Goal: Transaction & Acquisition: Purchase product/service

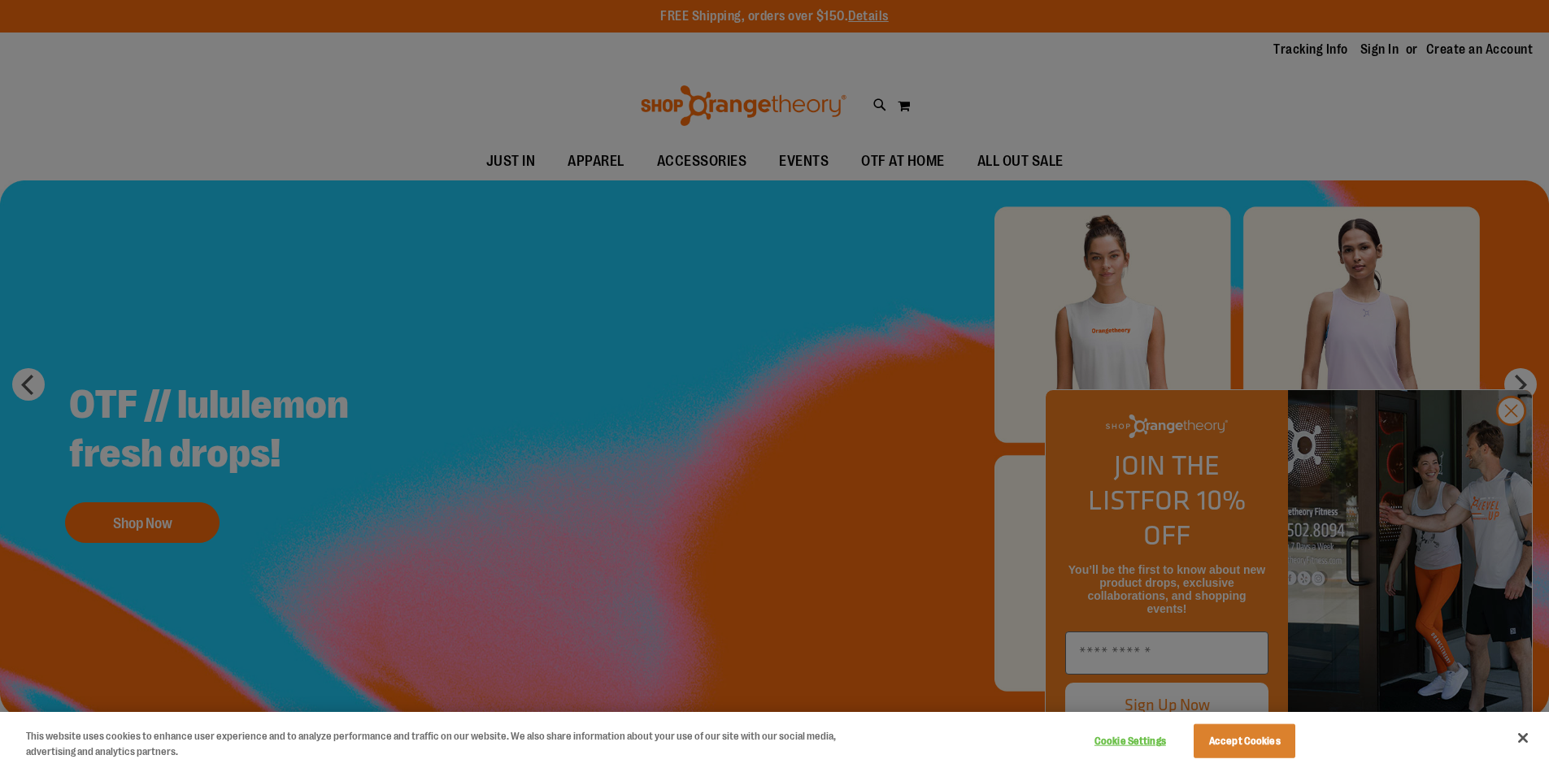
click at [1515, 449] on div at bounding box center [774, 384] width 1549 height 768
click at [1245, 752] on button "Accept Cookies" at bounding box center [1244, 741] width 102 height 34
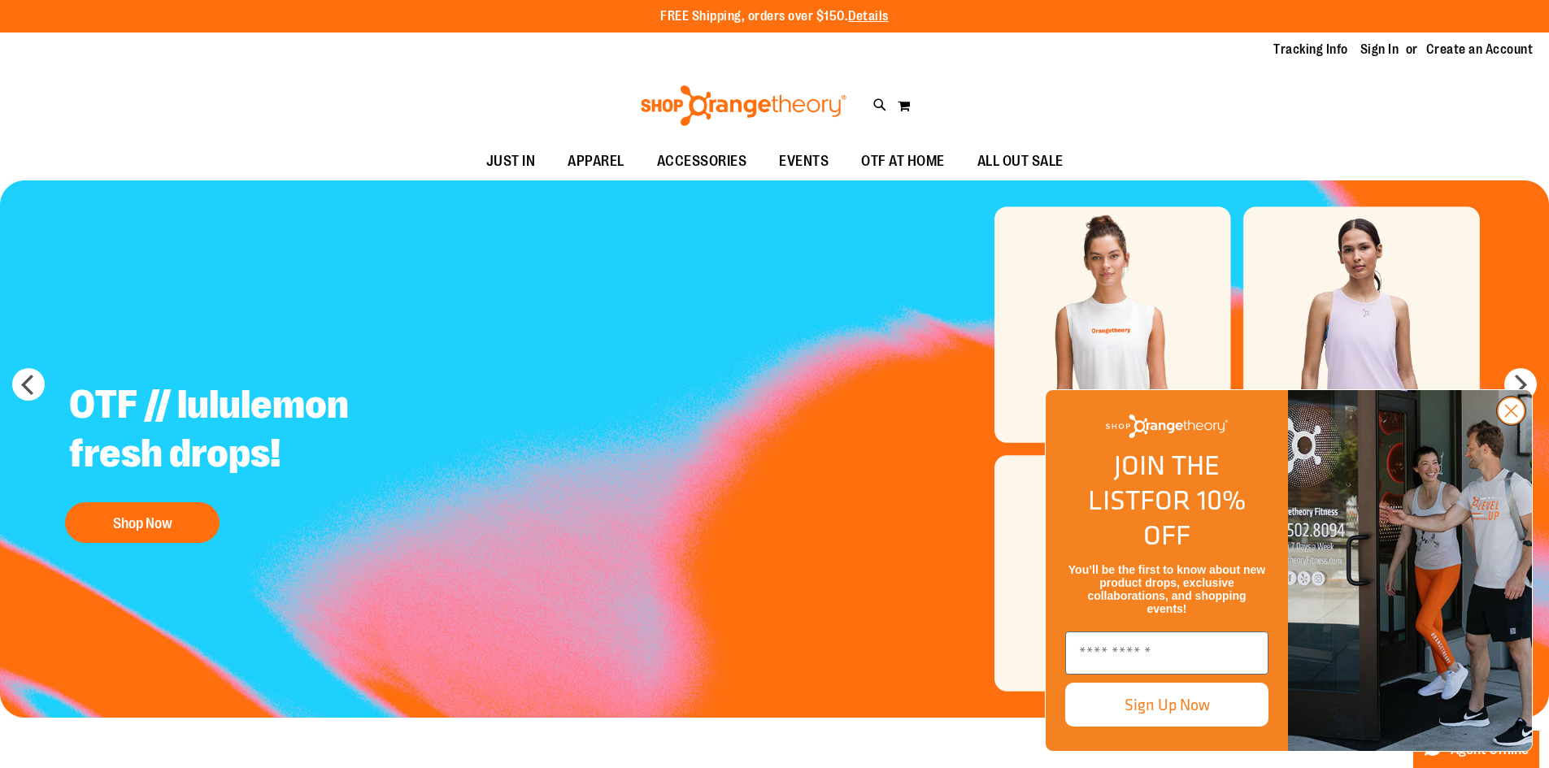
click at [1520, 424] on circle "Close dialog" at bounding box center [1510, 411] width 27 height 27
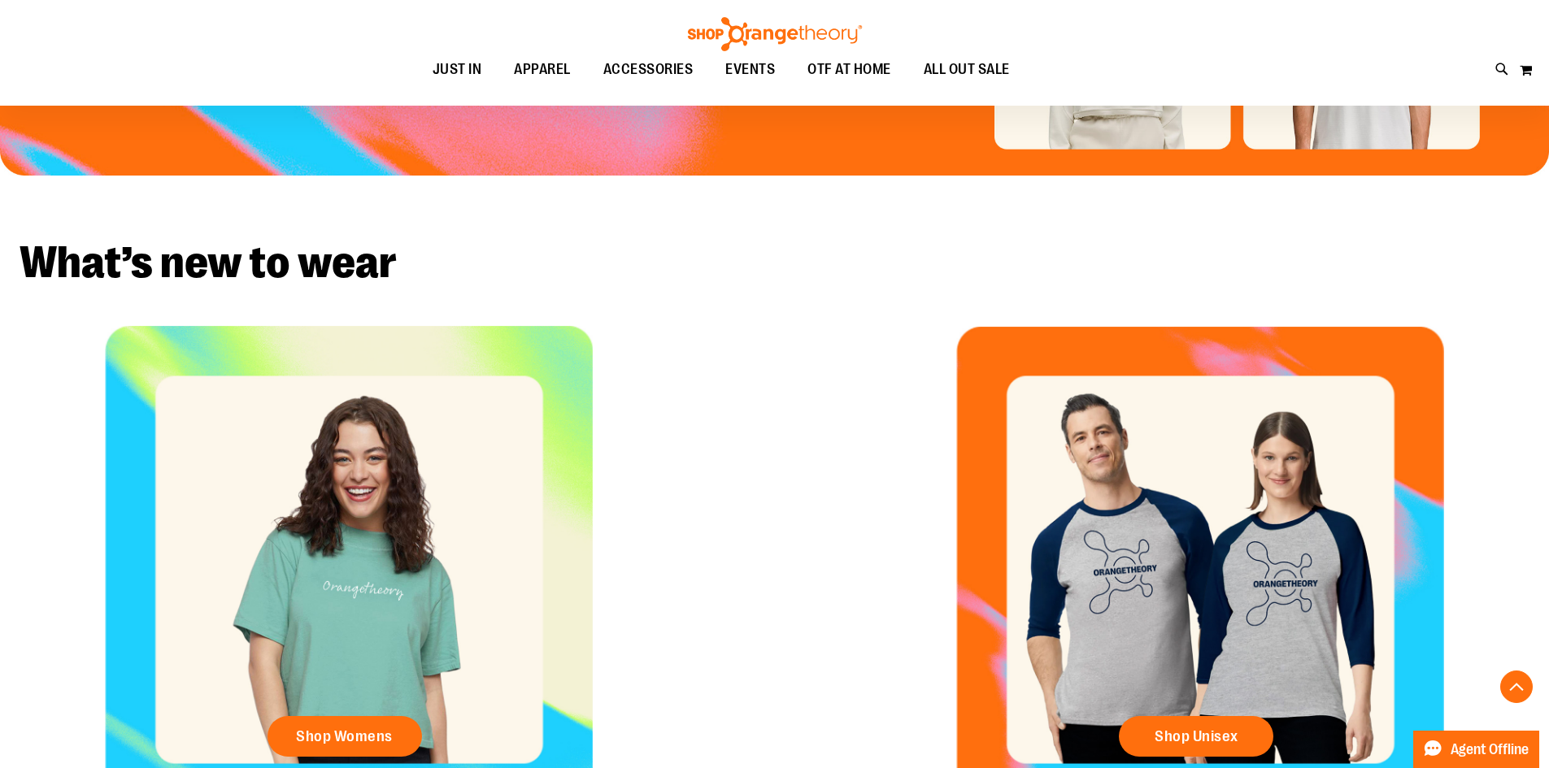
scroll to position [380, 0]
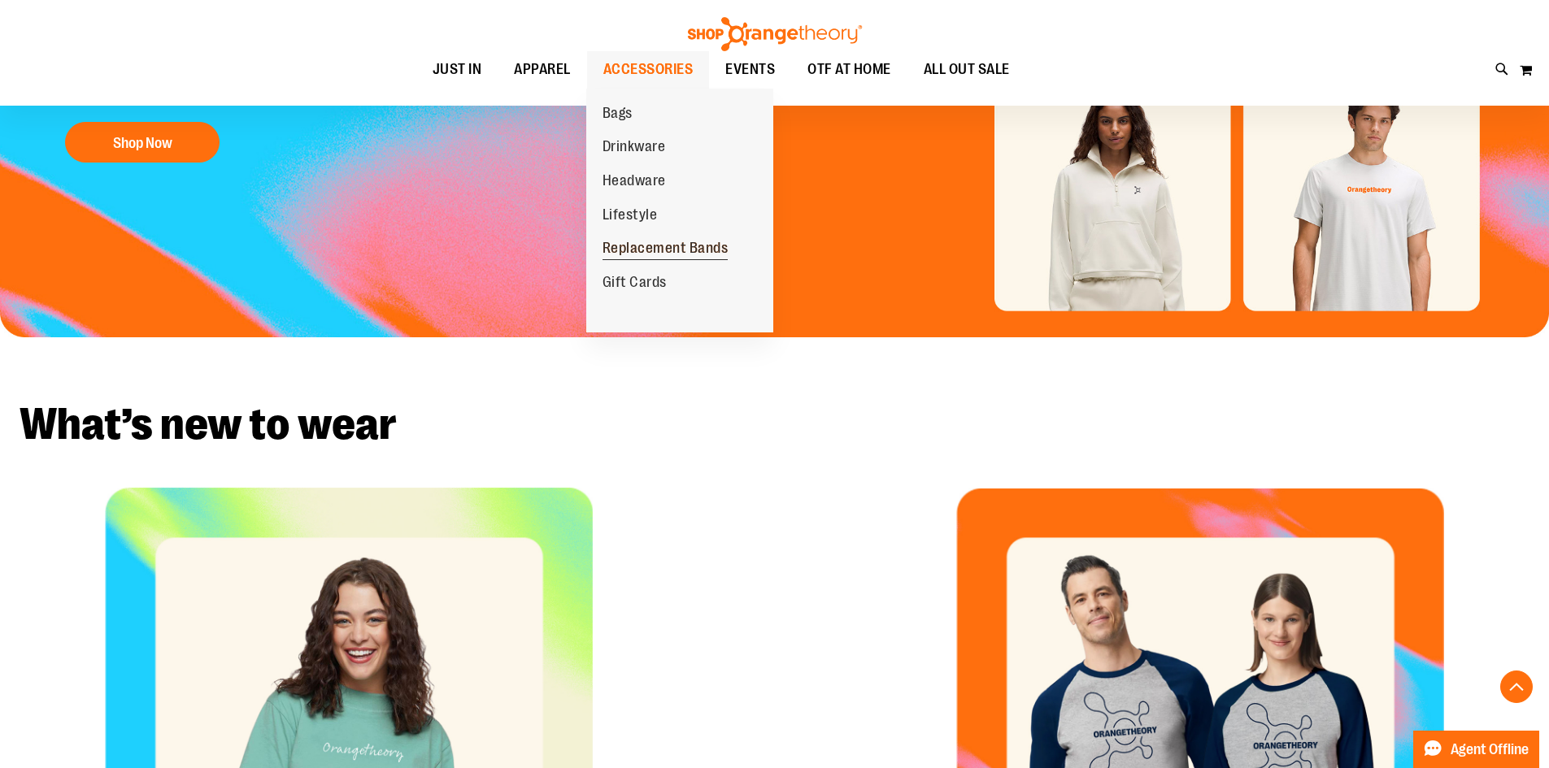
click at [684, 253] on span "Replacement Bands" at bounding box center [665, 250] width 126 height 20
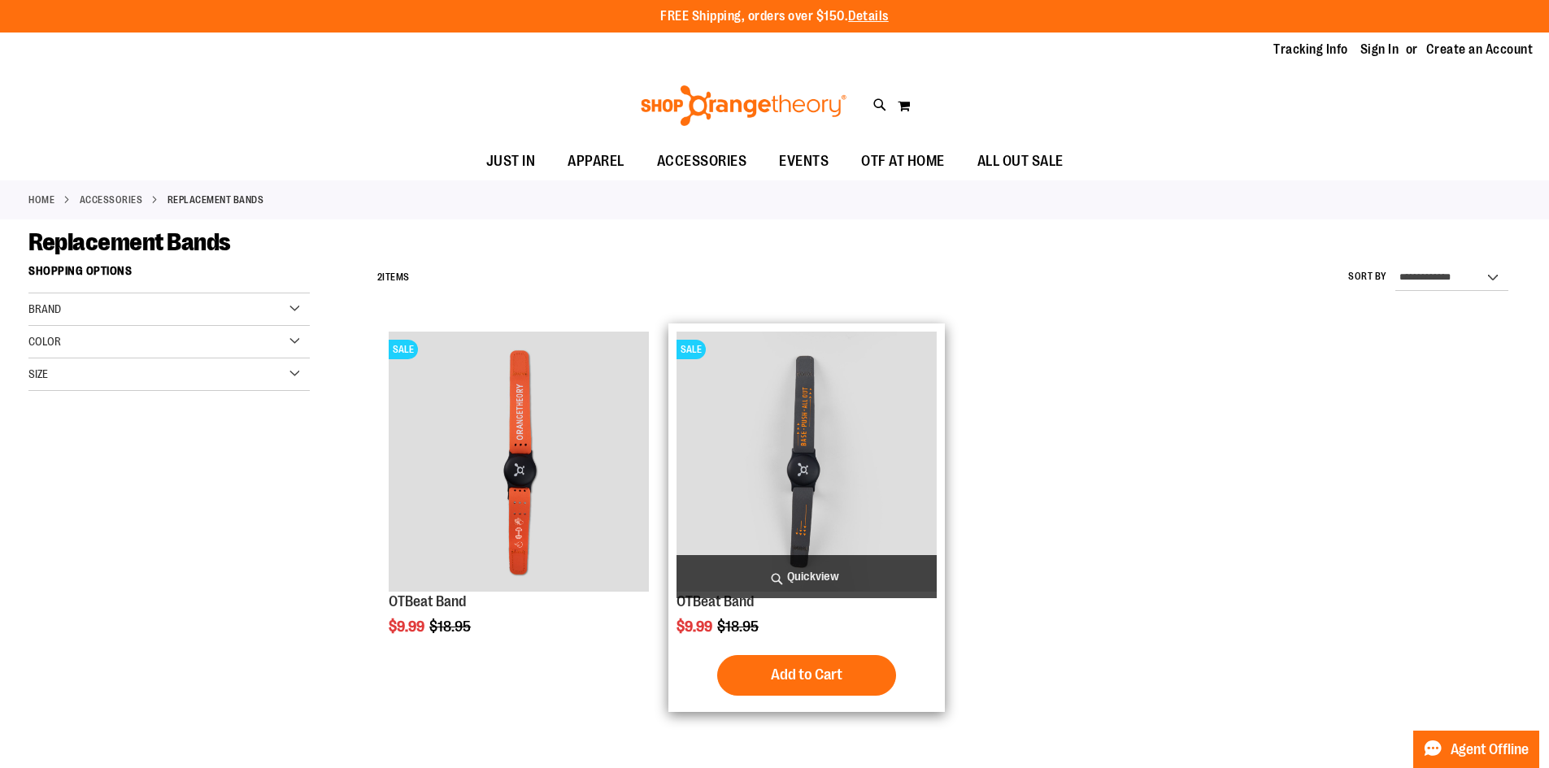
click at [809, 419] on img "product" at bounding box center [806, 462] width 260 height 260
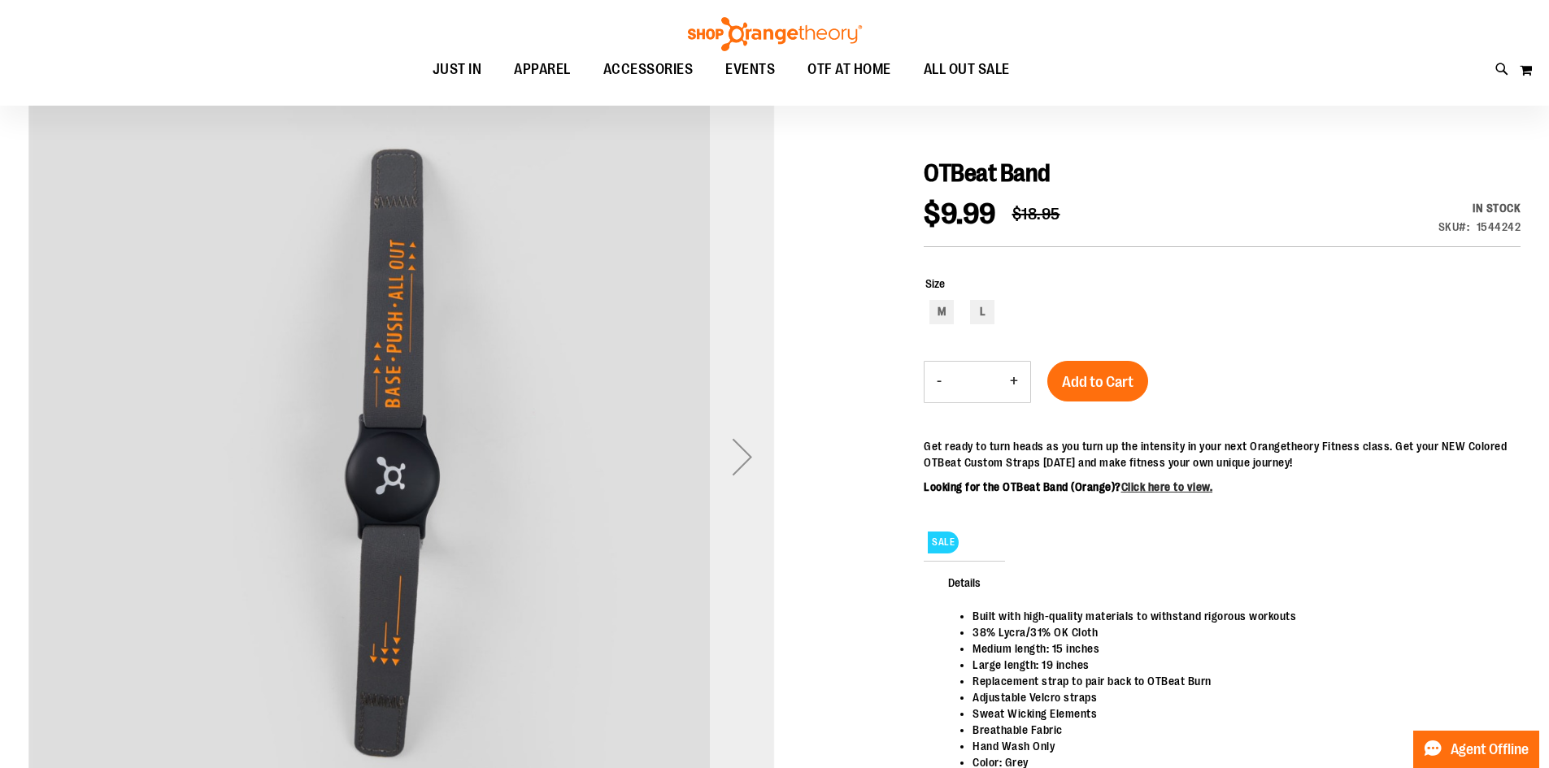
scroll to position [162, 0]
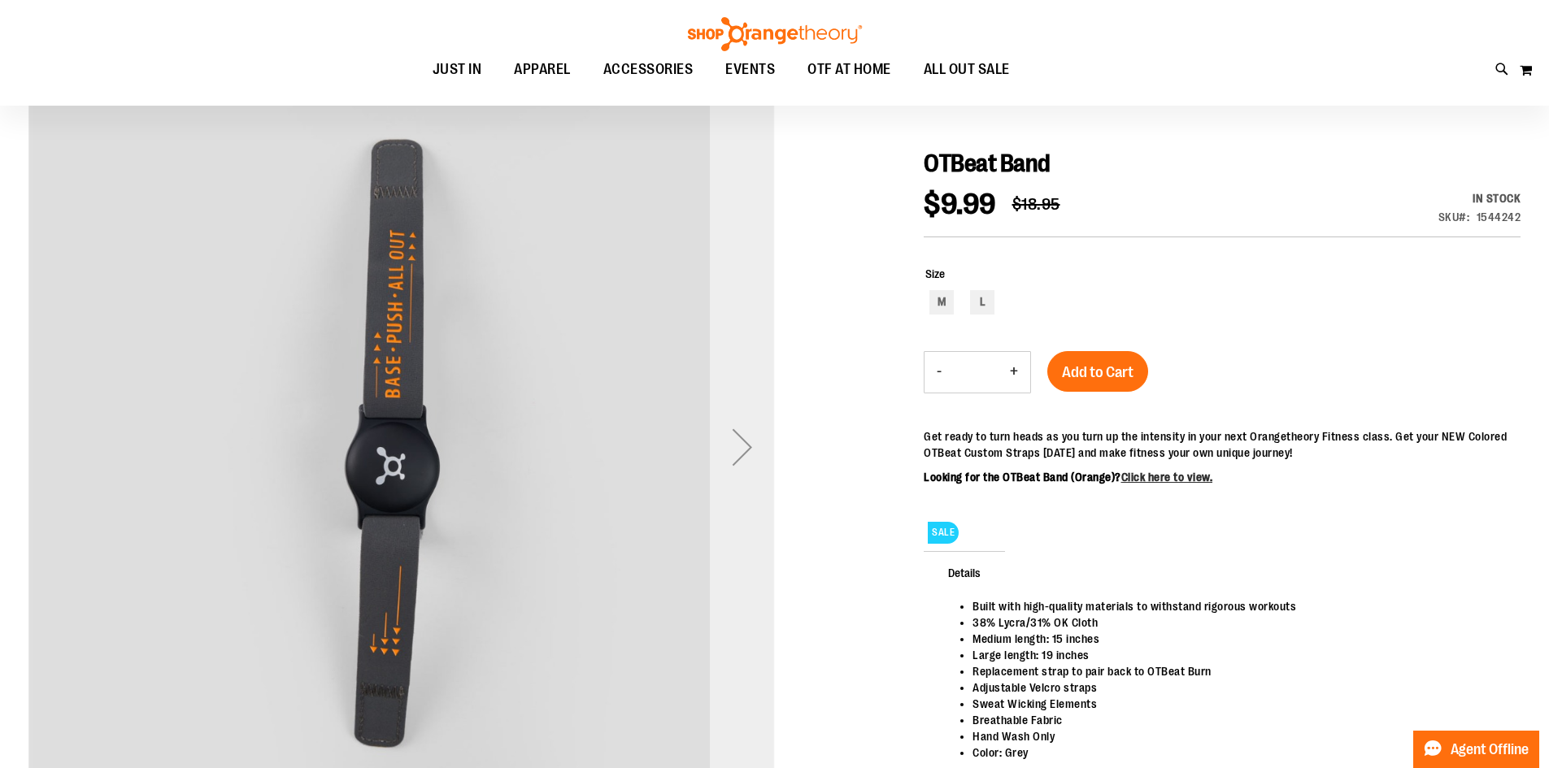
click at [721, 454] on div "Next" at bounding box center [742, 447] width 65 height 65
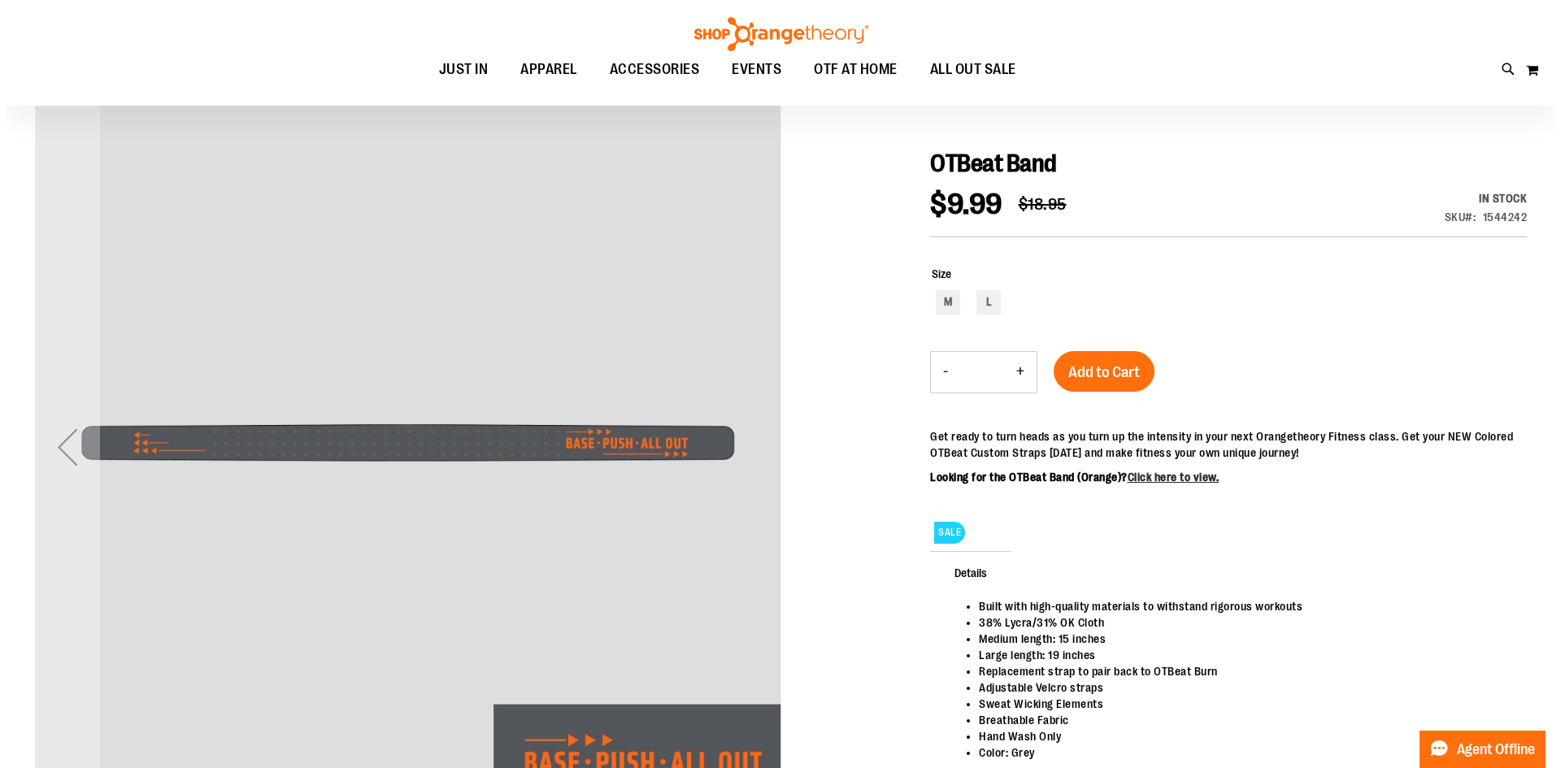
scroll to position [0, 0]
